Goal: Check status

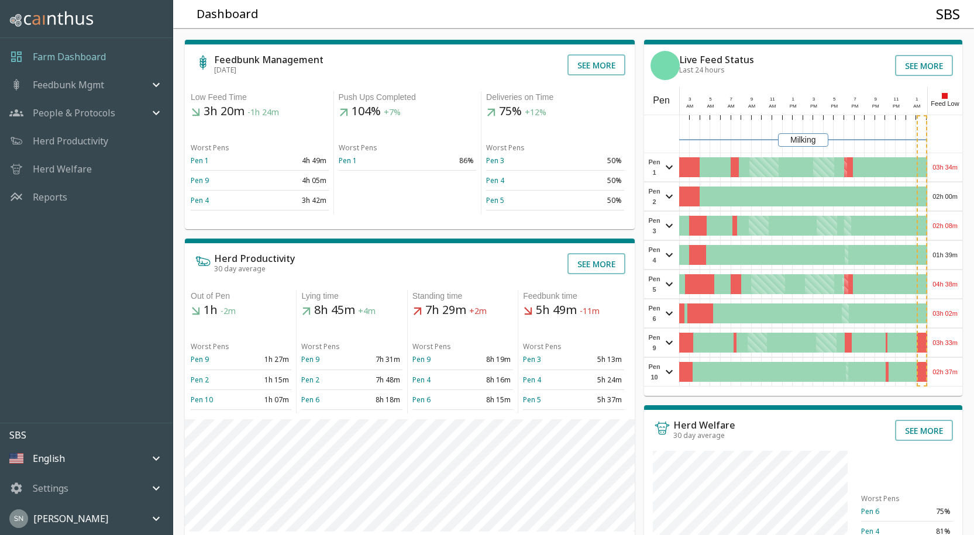
drag, startPoint x: 941, startPoint y: 168, endPoint x: 956, endPoint y: 163, distance: 16.1
click at [957, 166] on div "03h 34m" at bounding box center [945, 167] width 35 height 28
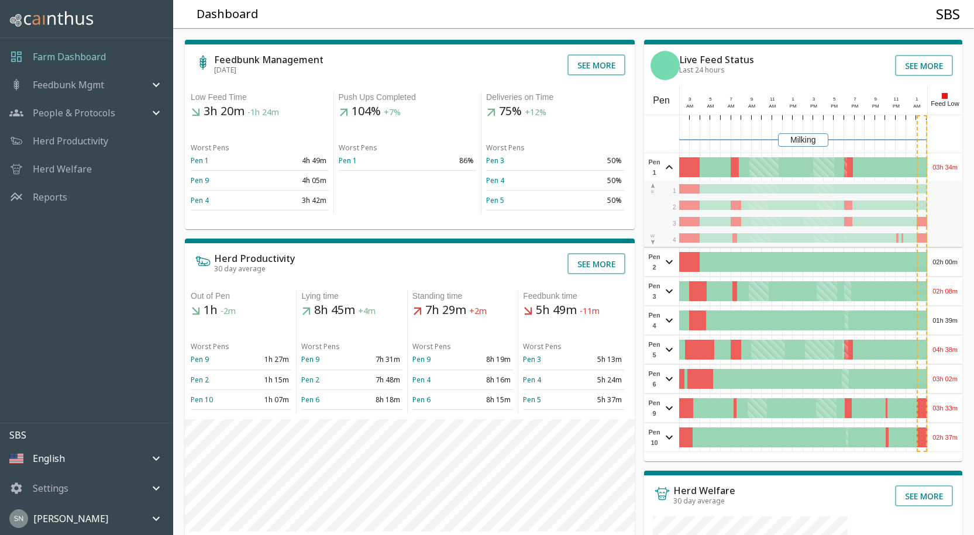
click at [960, 164] on div "03h 34m" at bounding box center [945, 167] width 35 height 28
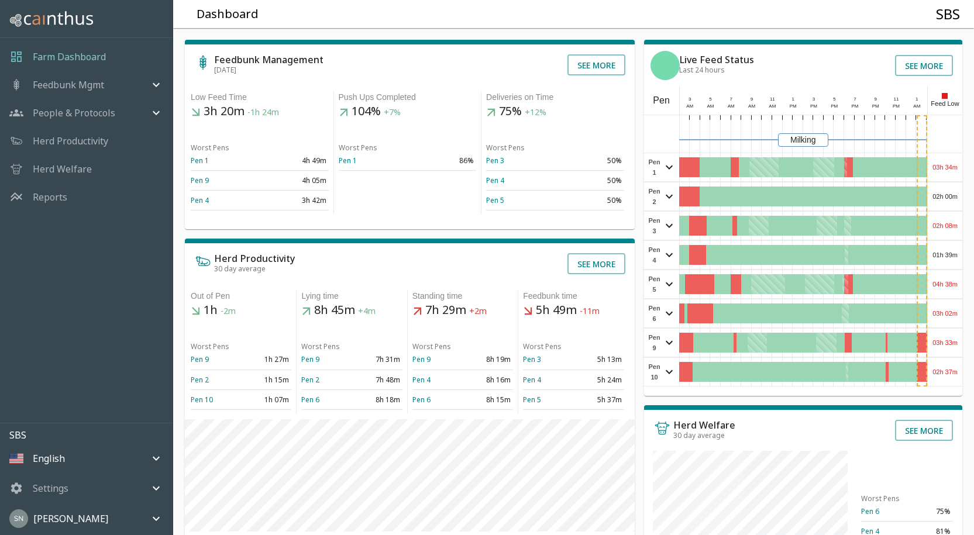
click at [953, 198] on div "02h 00m" at bounding box center [945, 197] width 35 height 28
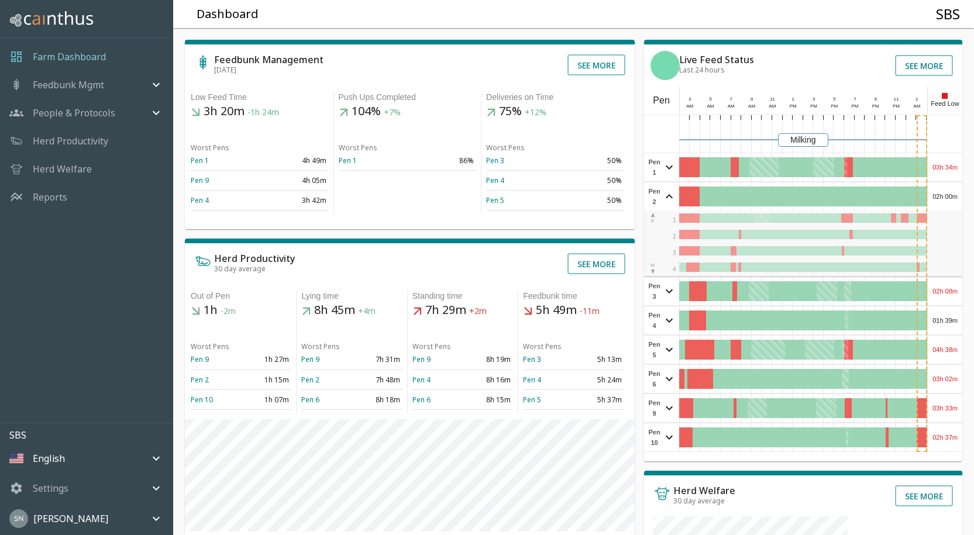
click at [955, 197] on div "02h 00m" at bounding box center [945, 197] width 35 height 28
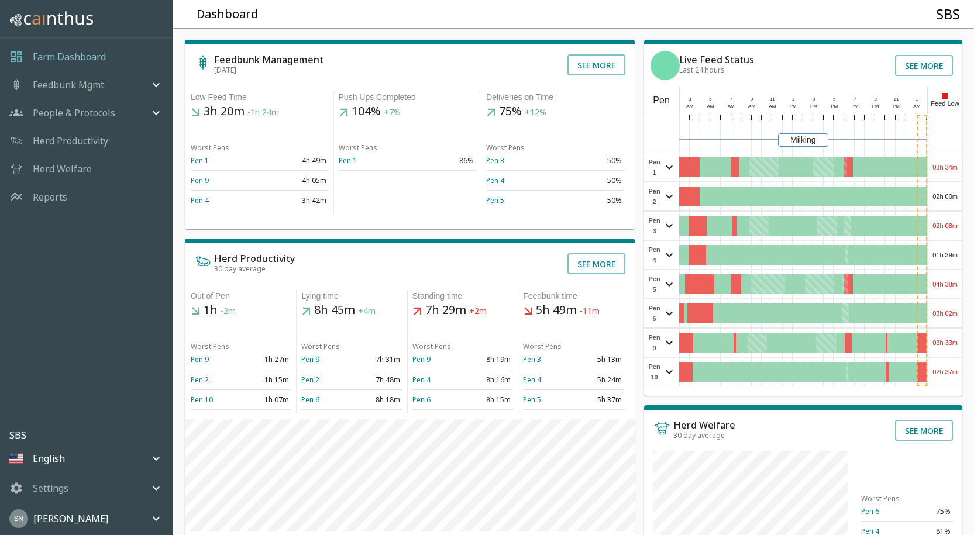
drag, startPoint x: 955, startPoint y: 197, endPoint x: 962, endPoint y: 235, distance: 38.6
click at [962, 235] on div "02h 08m" at bounding box center [945, 226] width 35 height 28
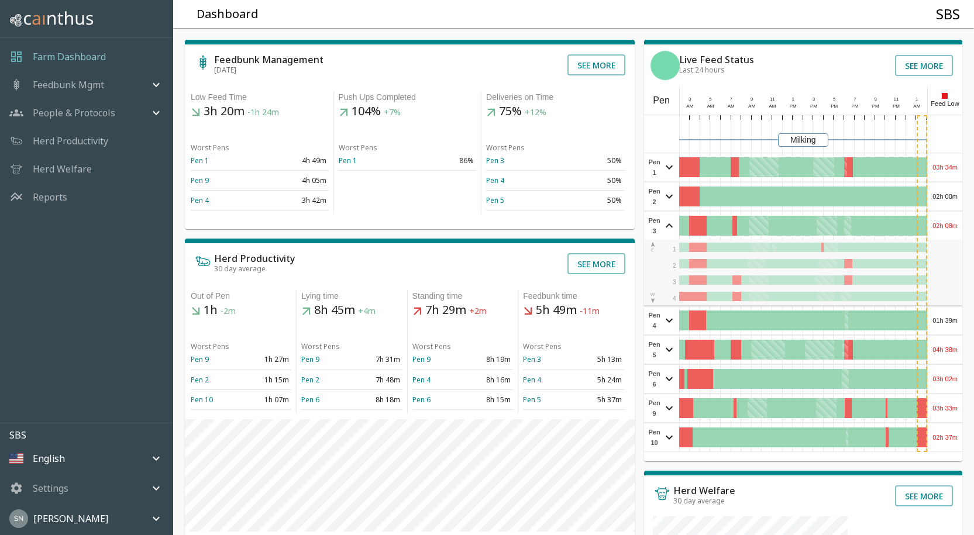
click at [963, 231] on div "Feedbunk Management Aug 18 See more Low Feed Time 3h 20m -1h 24m Worst Pens Pen…" at bounding box center [569, 395] width 811 height 753
click at [955, 317] on div "01h 39m" at bounding box center [945, 321] width 35 height 28
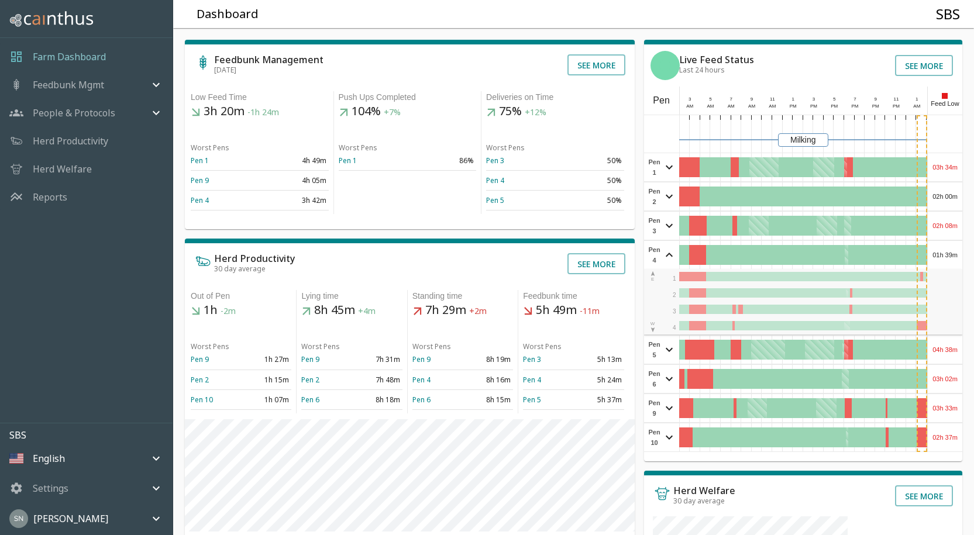
click at [955, 354] on div "04h 38m" at bounding box center [945, 350] width 35 height 28
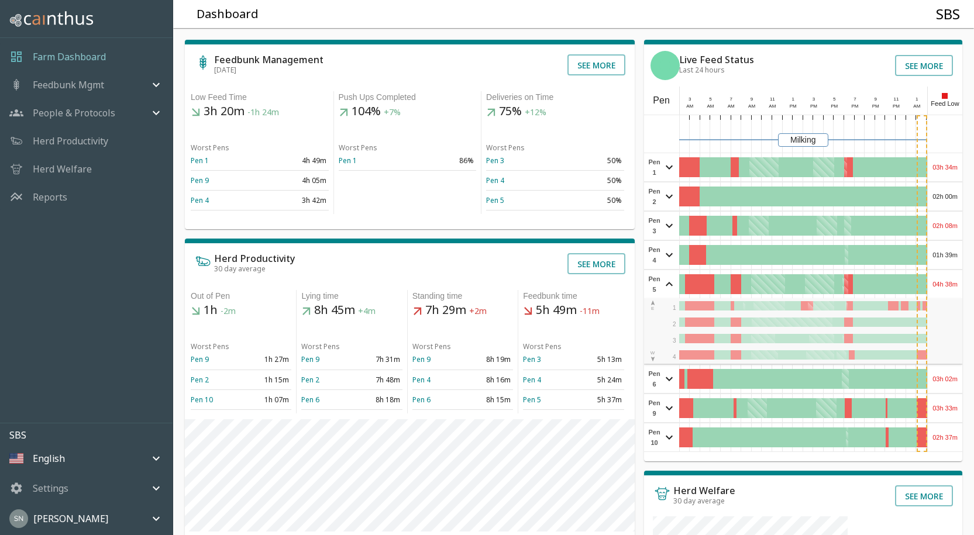
click at [950, 378] on div "03h 02m" at bounding box center [945, 379] width 35 height 28
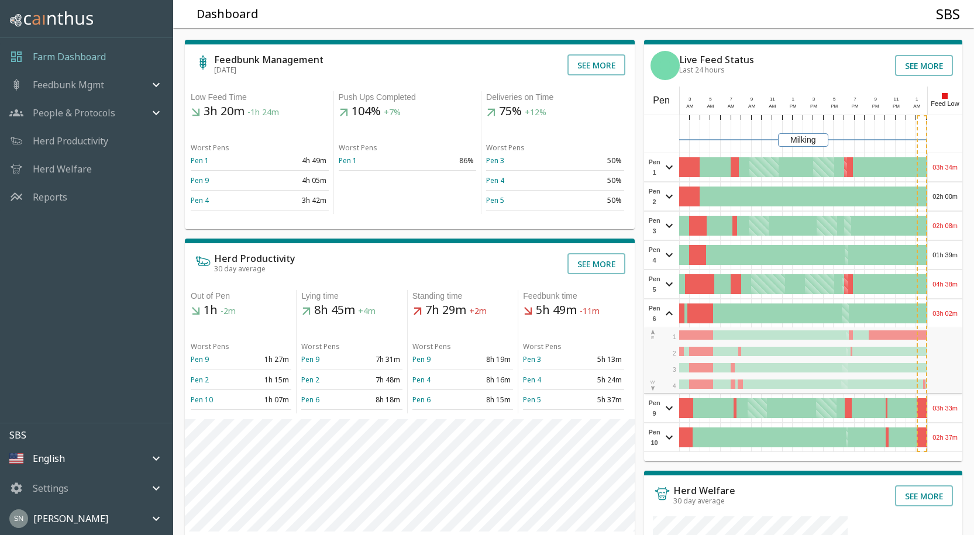
click at [950, 407] on div "03h 33m" at bounding box center [945, 408] width 35 height 28
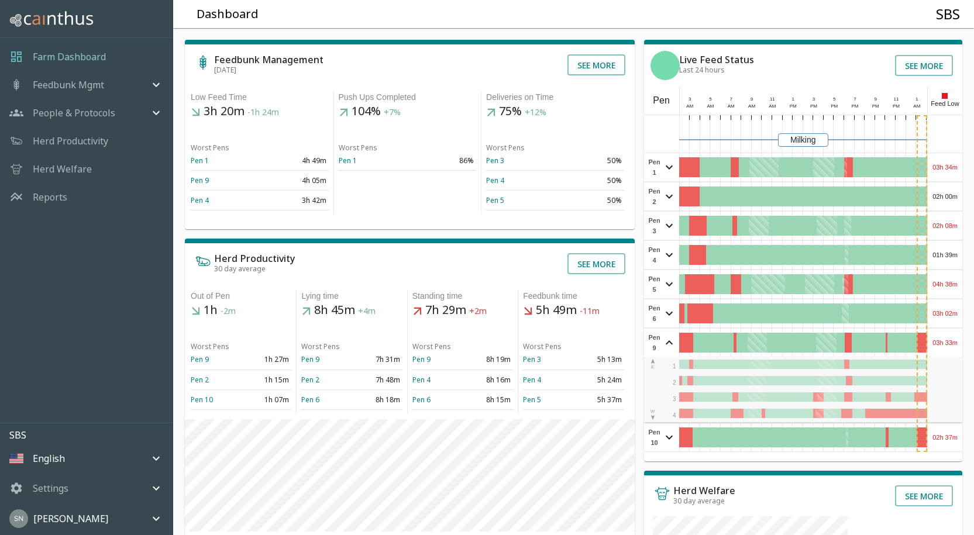
click at [947, 445] on div "02h 37m" at bounding box center [945, 438] width 35 height 28
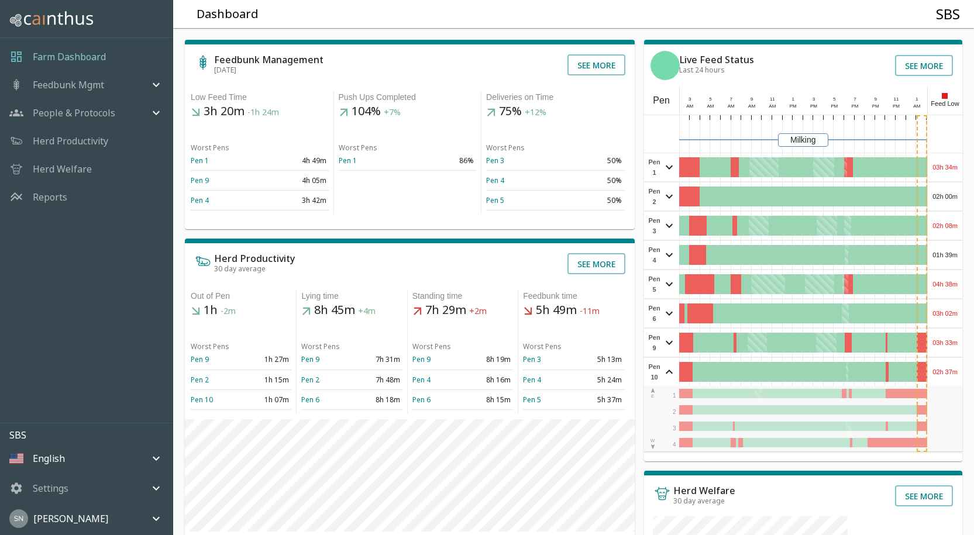
click at [939, 373] on div "02h 37m" at bounding box center [945, 372] width 35 height 28
